Goal: Find specific page/section: Find specific page/section

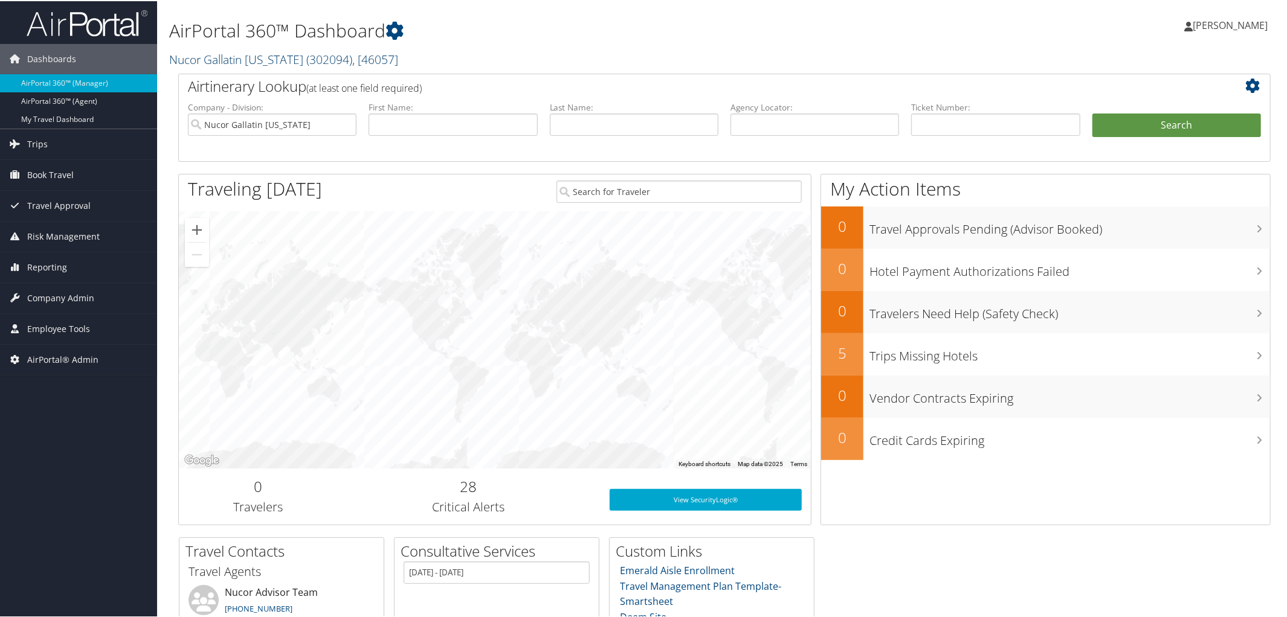
click at [249, 57] on link "Nucor Gallatin Kentucky ( 302094 ) , [ 46057 ]" at bounding box center [283, 58] width 229 height 16
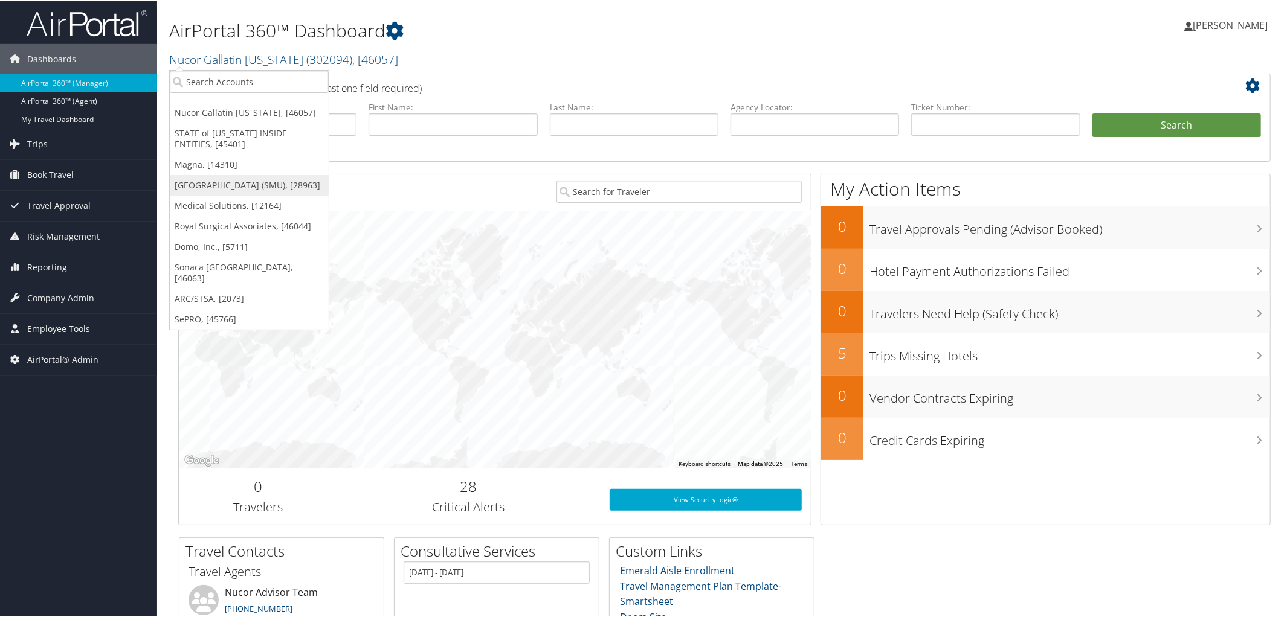
click at [251, 184] on link "[GEOGRAPHIC_DATA] (SMU), [28963]" at bounding box center [249, 184] width 159 height 21
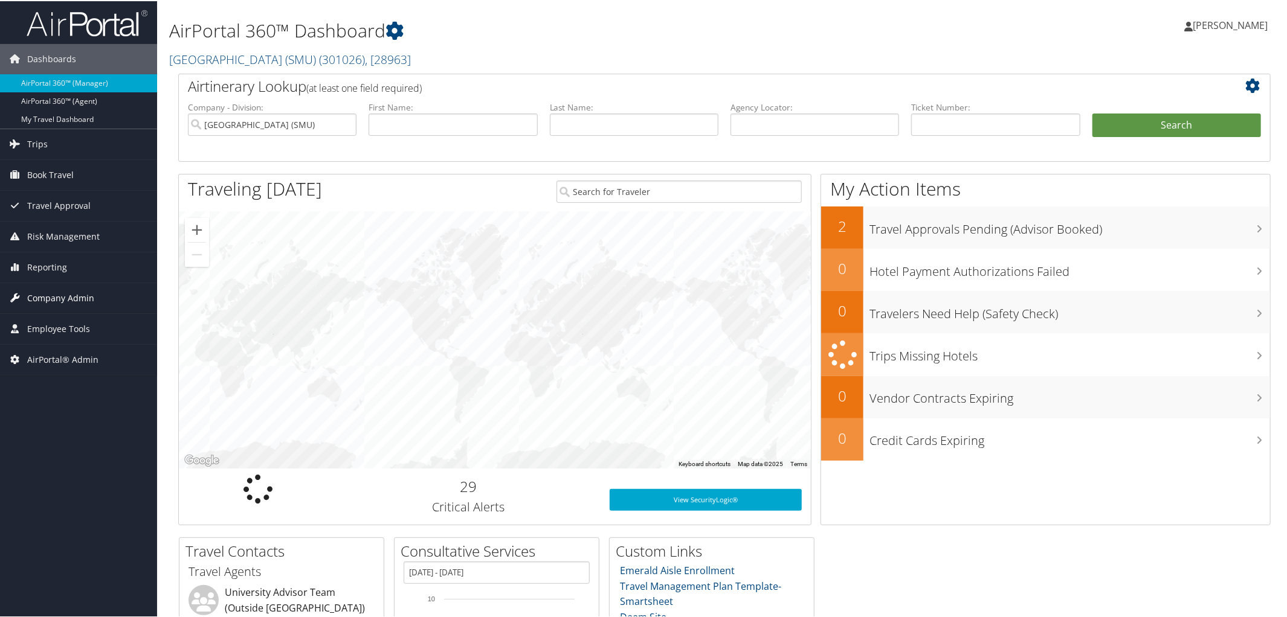
click at [63, 296] on span "Company Admin" at bounding box center [60, 297] width 67 height 30
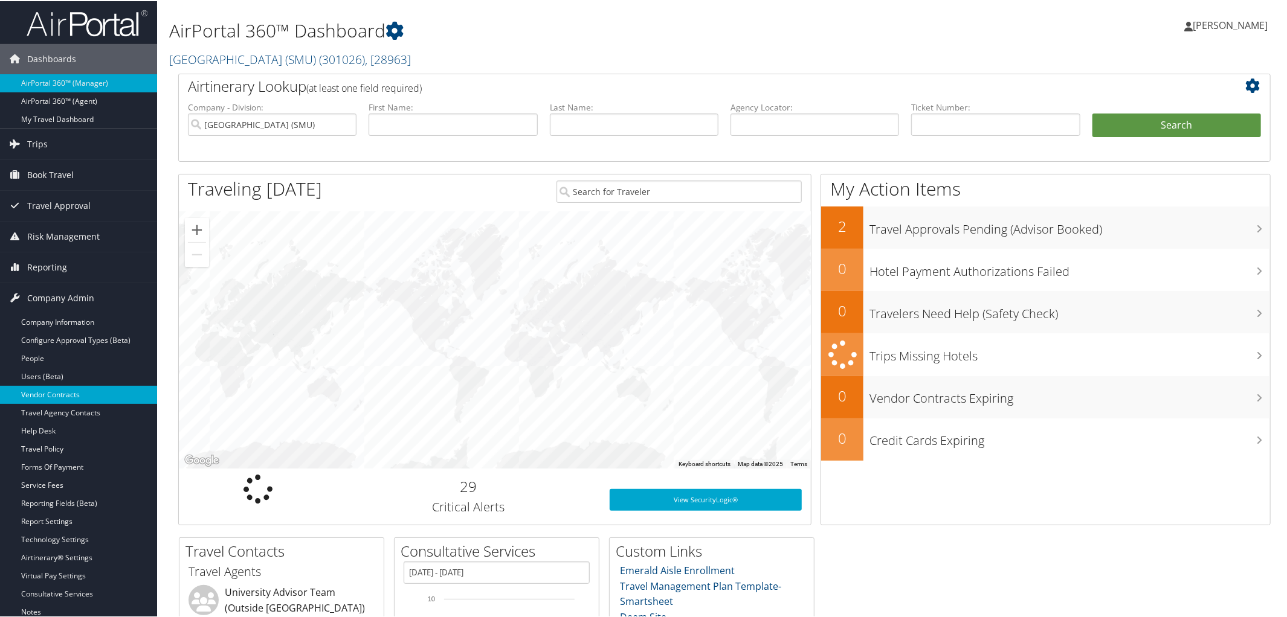
click at [51, 395] on link "Vendor Contracts" at bounding box center [78, 394] width 157 height 18
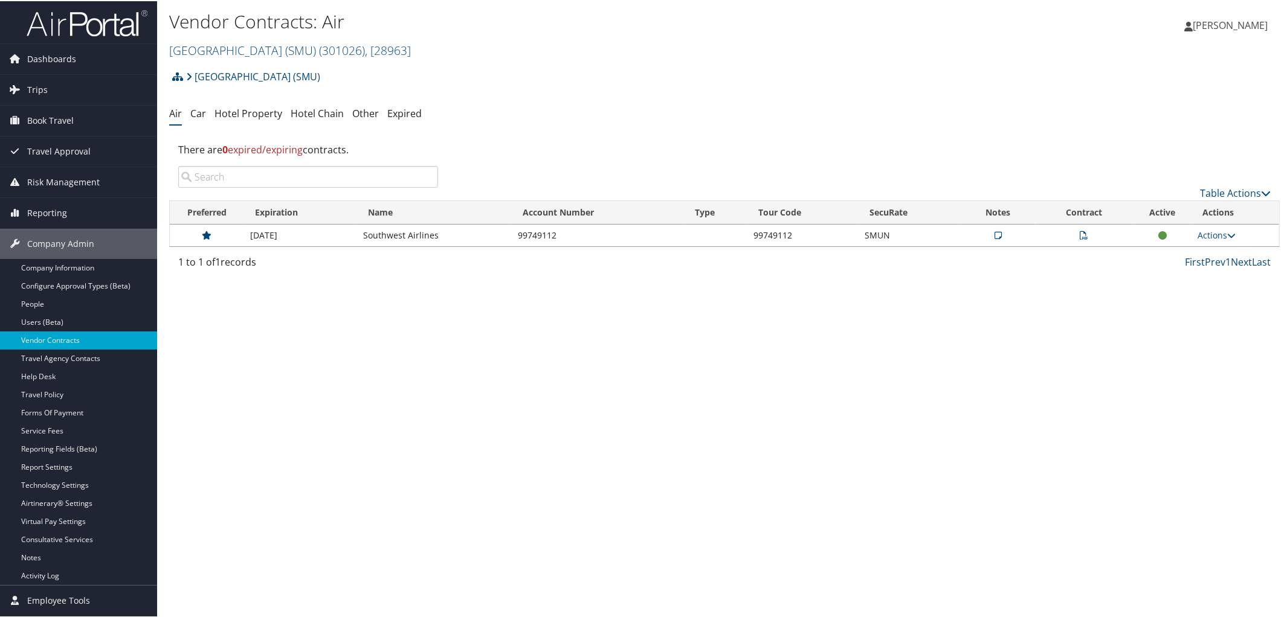
click at [1081, 236] on icon at bounding box center [1084, 234] width 8 height 8
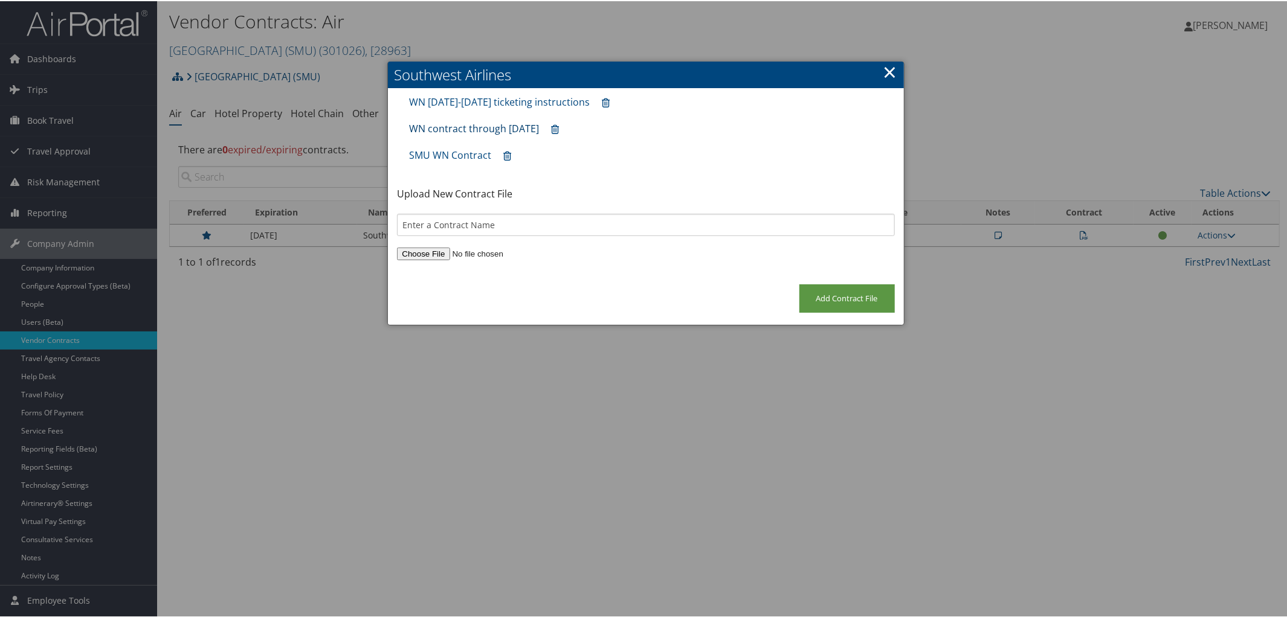
click at [466, 126] on link "WN contract through [DATE]" at bounding box center [474, 127] width 130 height 13
click at [448, 151] on link "SMU WN Contract" at bounding box center [450, 153] width 82 height 13
